Goal: Task Accomplishment & Management: Use online tool/utility

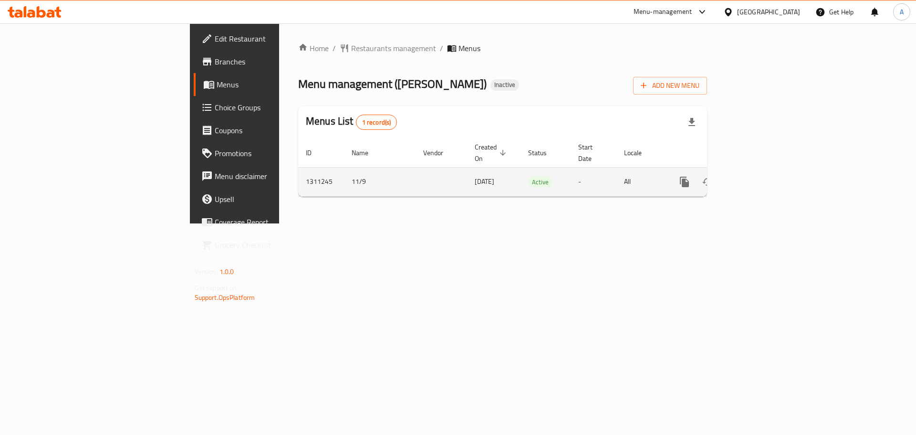
click at [759, 176] on icon "enhanced table" at bounding box center [753, 181] width 11 height 11
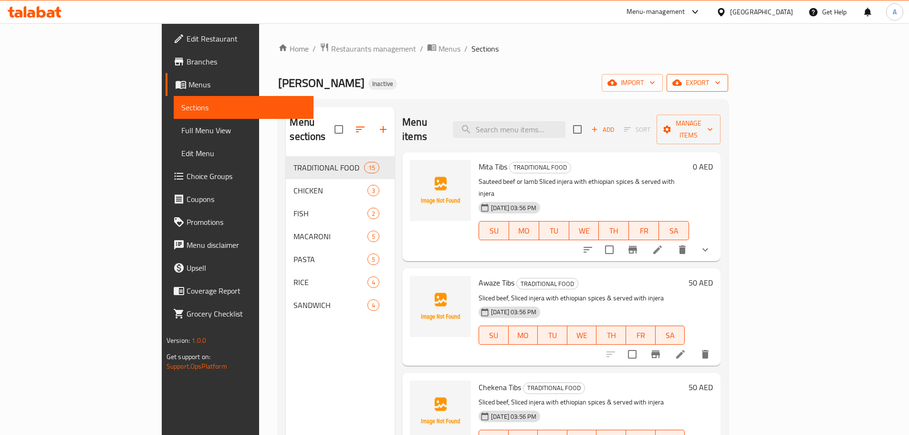
click at [721, 78] on span "export" at bounding box center [697, 83] width 46 height 12
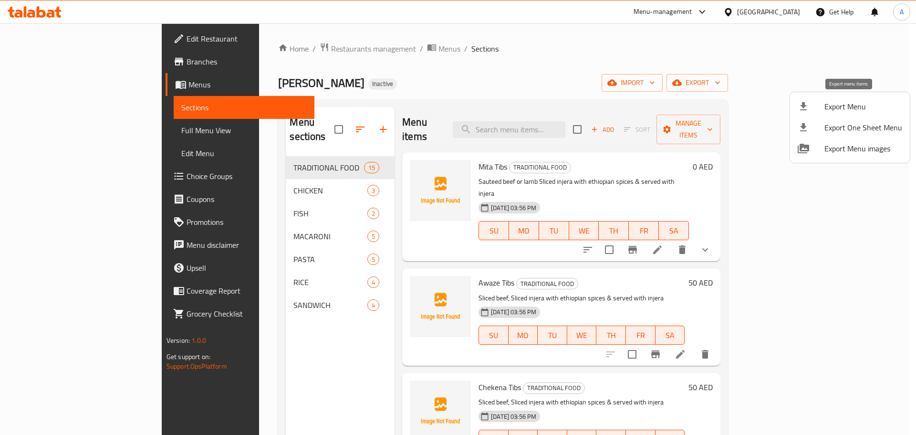
click at [844, 97] on li "Export Menu" at bounding box center [850, 106] width 120 height 21
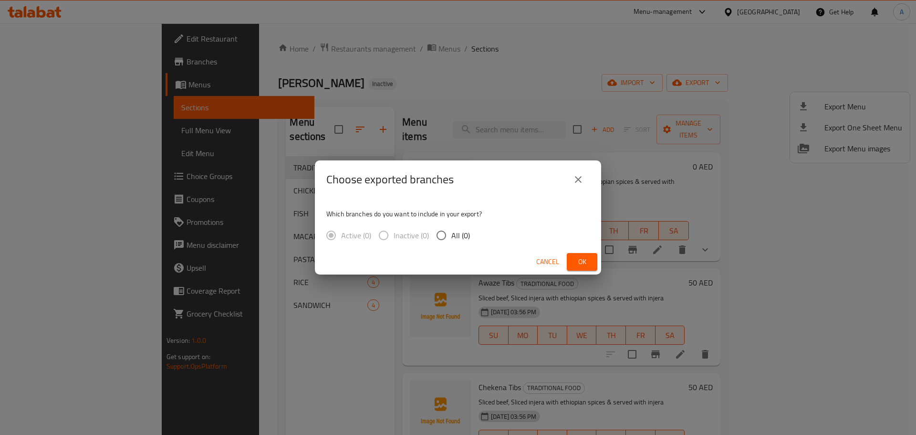
click at [457, 236] on span "All (0)" at bounding box center [460, 235] width 19 height 11
click at [451, 236] on input "All (0)" at bounding box center [441, 235] width 20 height 20
radio input "true"
click at [496, 229] on div "Which branches do you want to include in your export? Active (0) Inactive (0) A…" at bounding box center [458, 223] width 286 height 51
click at [400, 255] on div "Cancel Ok" at bounding box center [458, 261] width 286 height 25
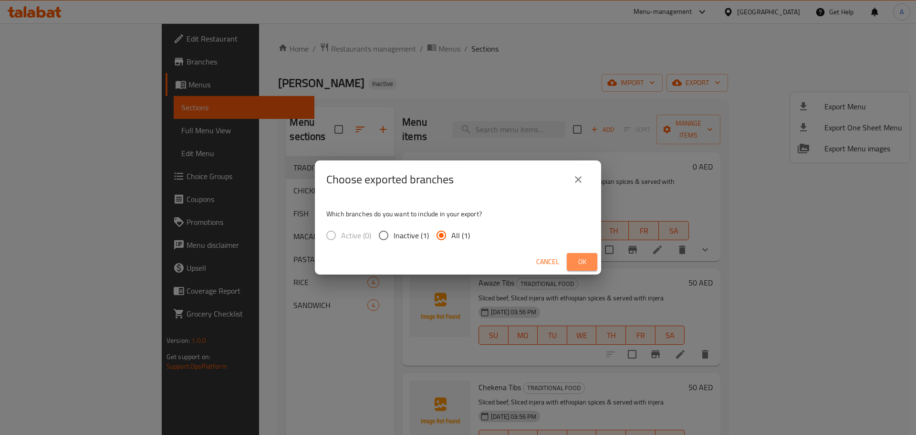
click at [580, 258] on span "Ok" at bounding box center [582, 262] width 15 height 12
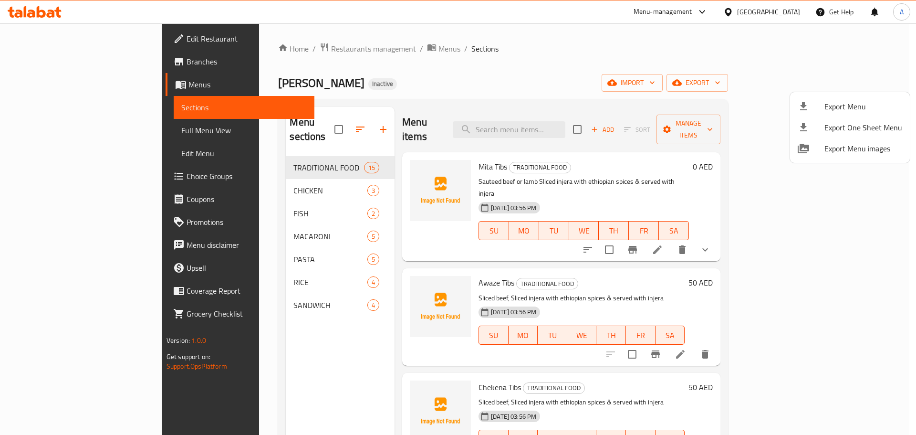
click at [68, 46] on div at bounding box center [458, 217] width 916 height 435
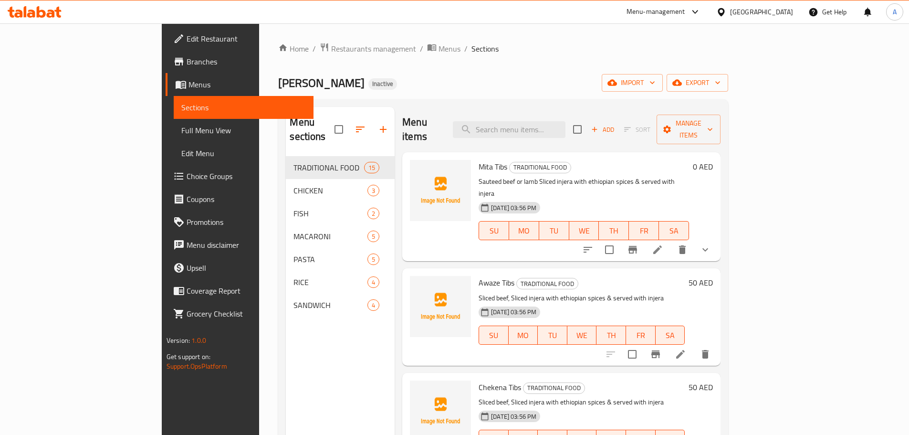
click at [166, 46] on link "Edit Restaurant" at bounding box center [240, 38] width 148 height 23
